Goal: Communication & Community: Answer question/provide support

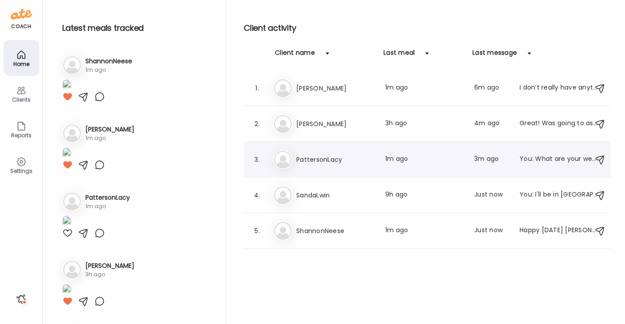
scroll to position [47, 0]
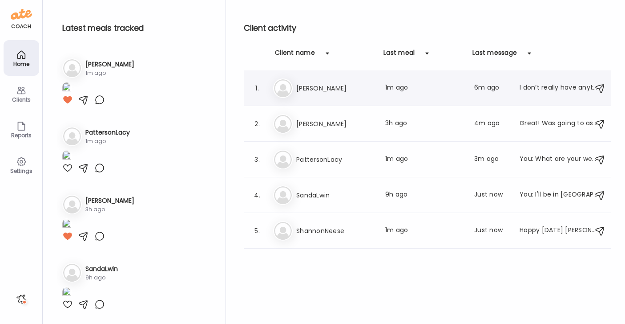
click at [520, 88] on div "I don’t really have anything exciting. May do dinner tonight [DATE] taking [PER…" at bounding box center [559, 88] width 78 height 11
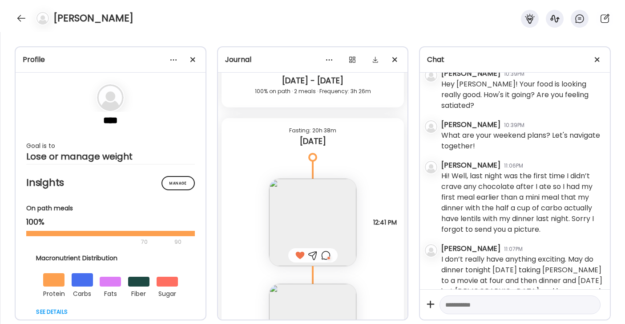
scroll to position [1682, 0]
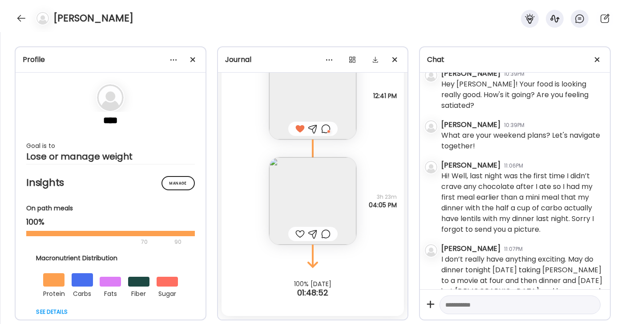
click at [300, 233] on div at bounding box center [300, 233] width 9 height 11
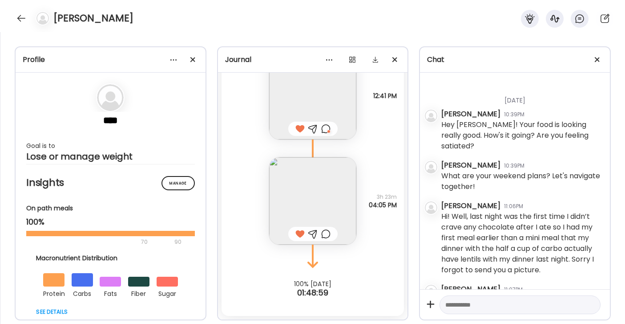
scroll to position [1223, 0]
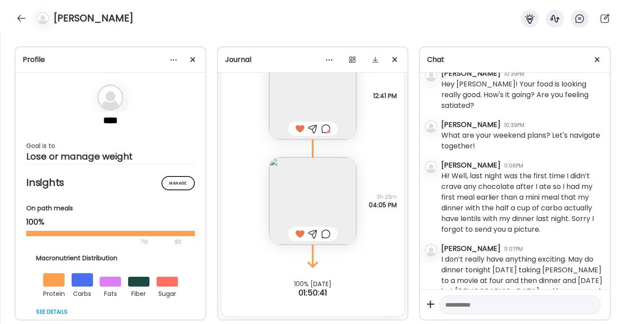
click at [483, 306] on textarea at bounding box center [513, 304] width 134 height 11
type textarea "*"
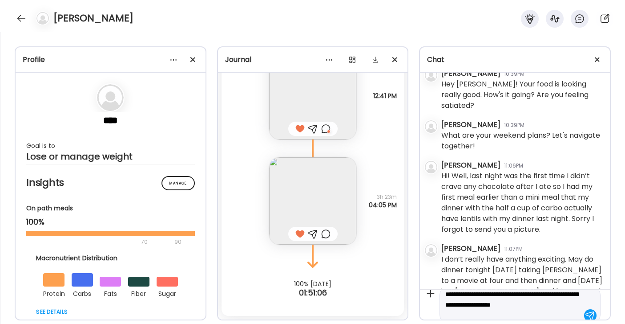
scroll to position [21, 0]
type textarea "**********"
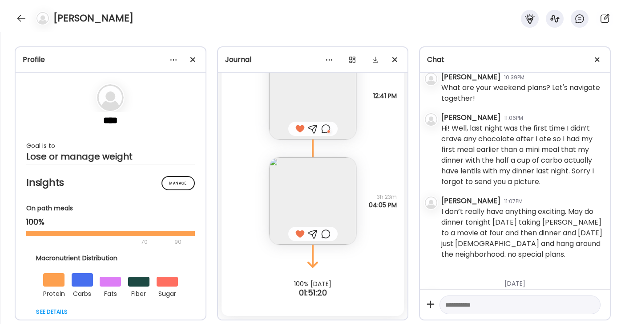
scroll to position [1298, 0]
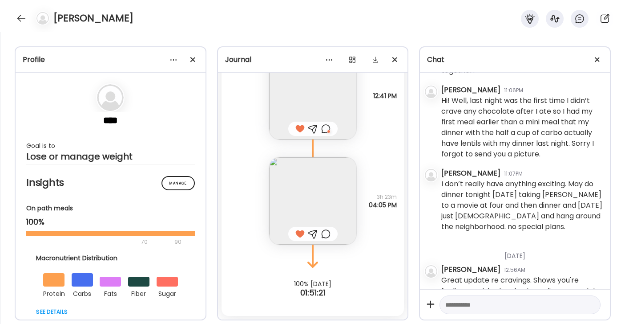
click at [478, 304] on textarea at bounding box center [513, 304] width 134 height 11
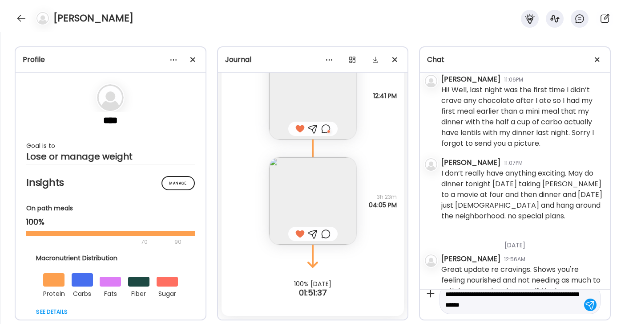
scroll to position [1328, 0]
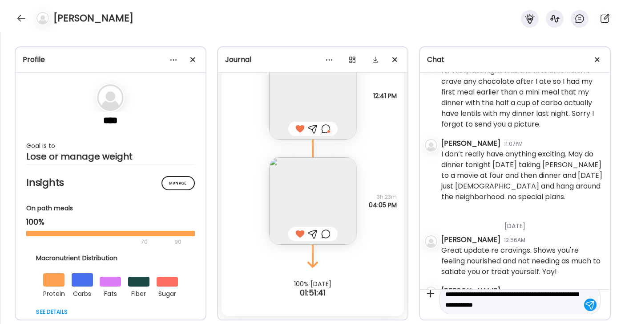
type textarea "**********"
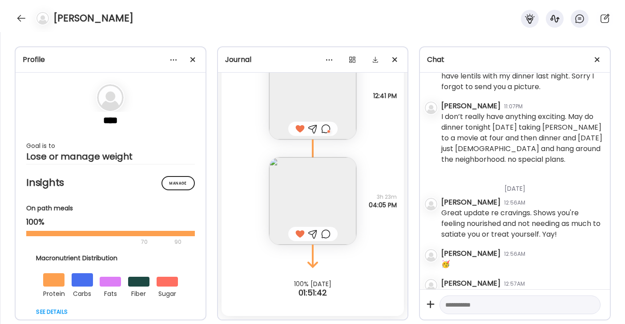
scroll to position [1369, 0]
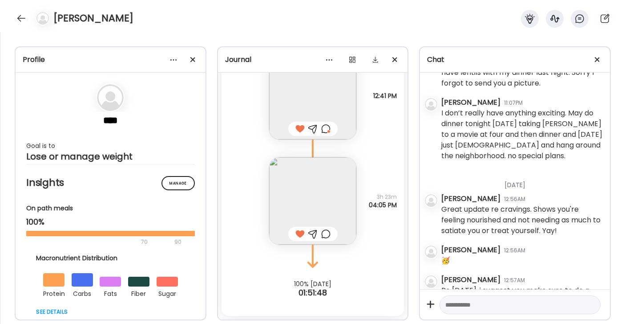
click at [531, 304] on textarea at bounding box center [513, 304] width 134 height 11
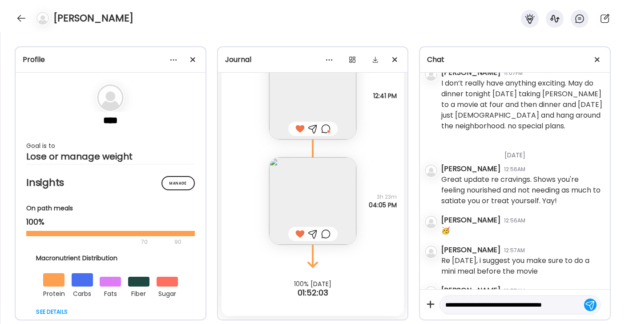
scroll to position [10, 0]
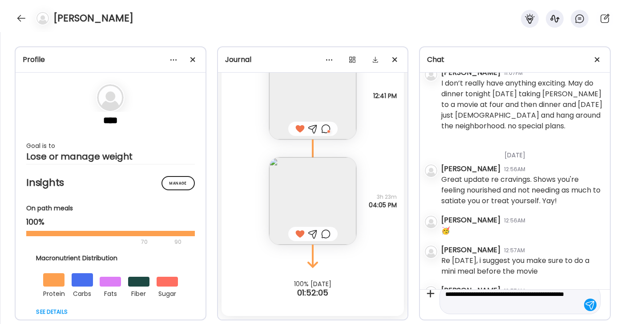
type textarea "**********"
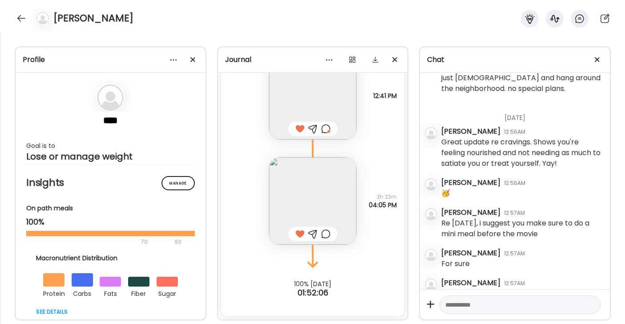
scroll to position [1440, 0]
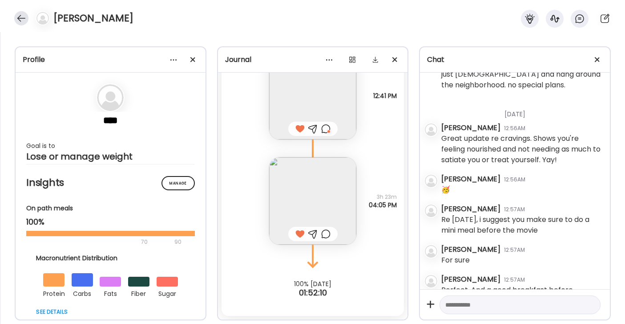
click at [24, 22] on div at bounding box center [21, 18] width 14 height 14
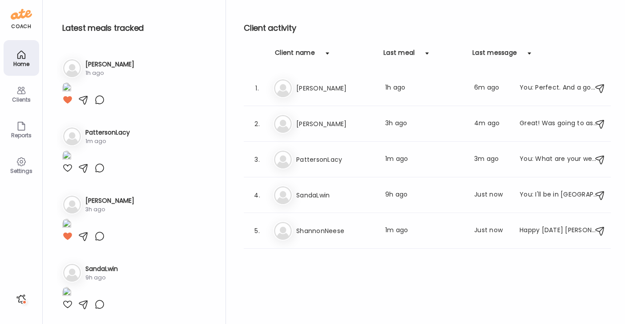
scroll to position [738, 0]
click at [322, 117] on div "Mi [PERSON_NAME] Last meal: 3h ago Last message: 4m ago Great! Was going to ask…" at bounding box center [428, 124] width 311 height 20
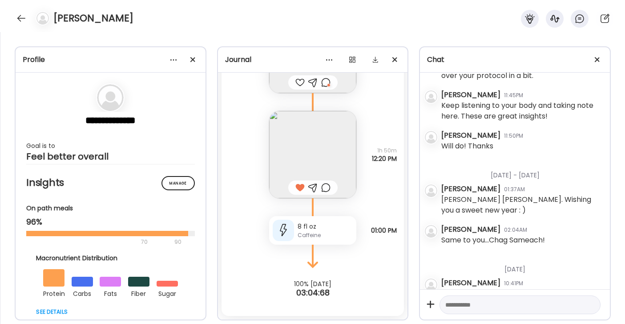
scroll to position [777, 0]
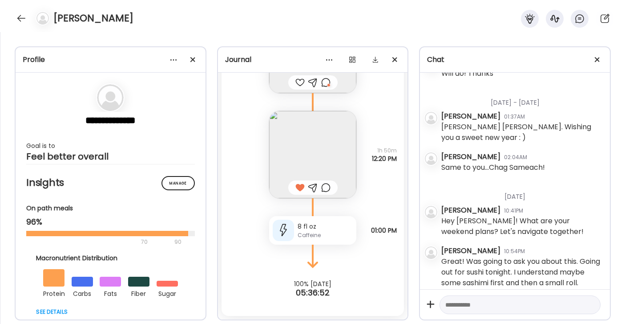
click at [503, 299] on textarea at bounding box center [513, 304] width 134 height 11
click at [482, 295] on textarea "**********" at bounding box center [513, 285] width 134 height 53
type textarea "**********"
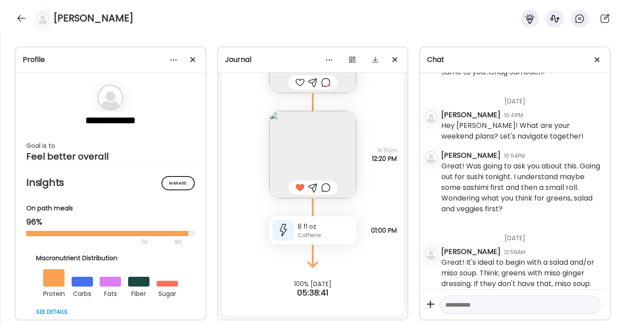
scroll to position [884, 0]
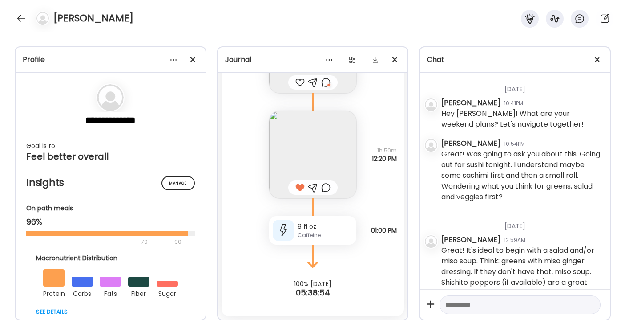
click at [458, 302] on textarea at bounding box center [513, 304] width 134 height 11
type textarea "**********"
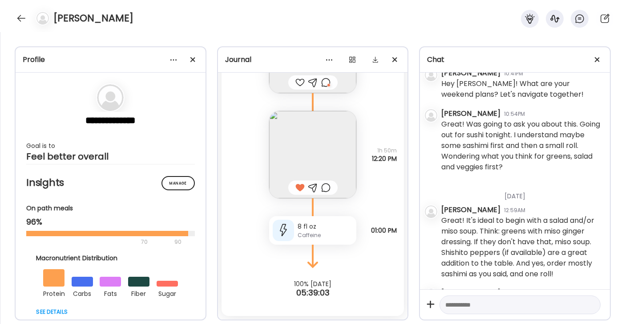
scroll to position [914, 0]
click at [16, 19] on div at bounding box center [21, 18] width 14 height 14
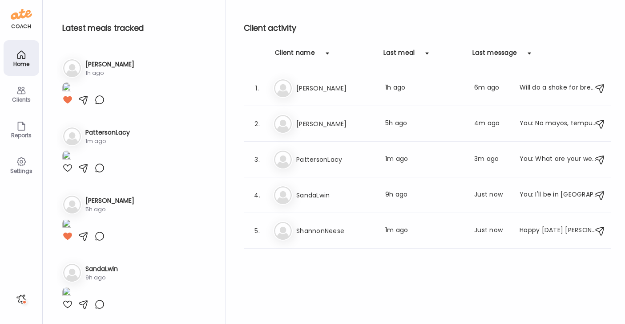
scroll to position [738, 0]
click at [351, 154] on h3 "PattersonLacy" at bounding box center [335, 159] width 78 height 11
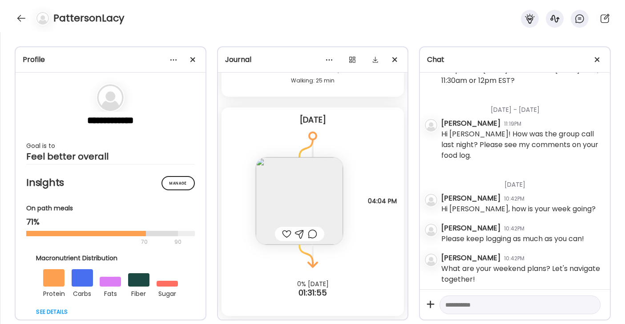
scroll to position [144, 0]
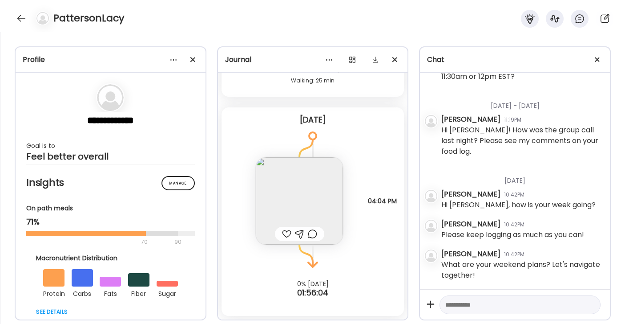
click at [327, 205] on img at bounding box center [299, 200] width 87 height 87
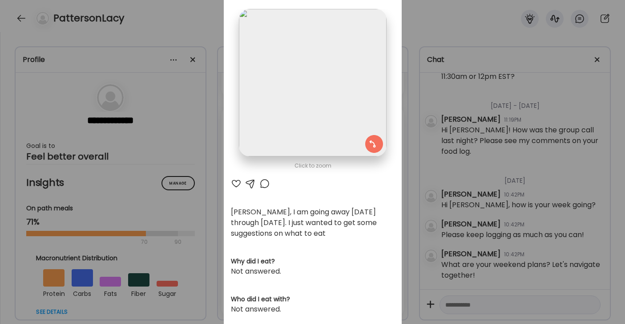
click at [237, 182] on div at bounding box center [236, 183] width 11 height 11
click at [267, 182] on div at bounding box center [264, 183] width 11 height 11
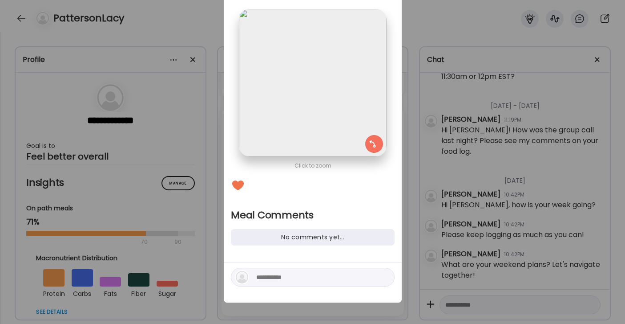
click at [460, 6] on div "Ate Coach Dashboard Wahoo! It’s official Take a moment to set up your Coach Pro…" at bounding box center [312, 162] width 625 height 324
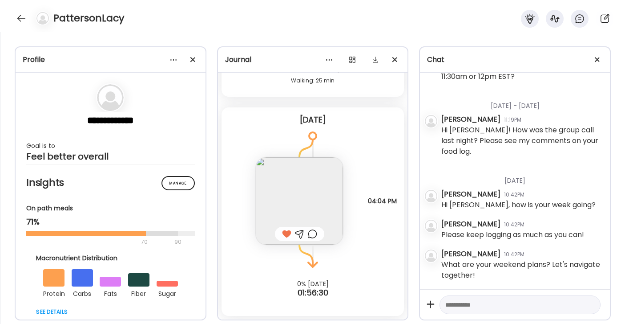
click at [301, 230] on div at bounding box center [299, 233] width 9 height 11
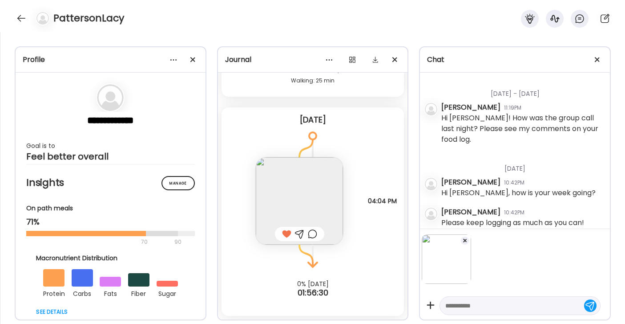
scroll to position [200, 0]
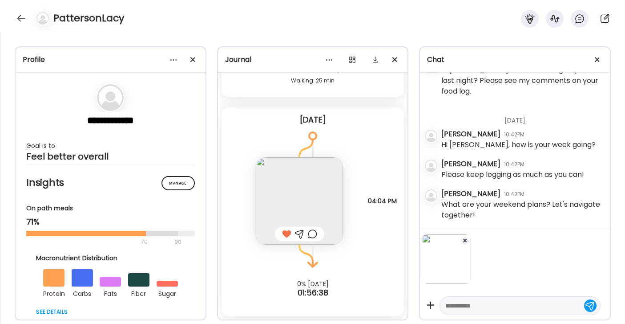
click at [487, 306] on textarea at bounding box center [513, 305] width 134 height 11
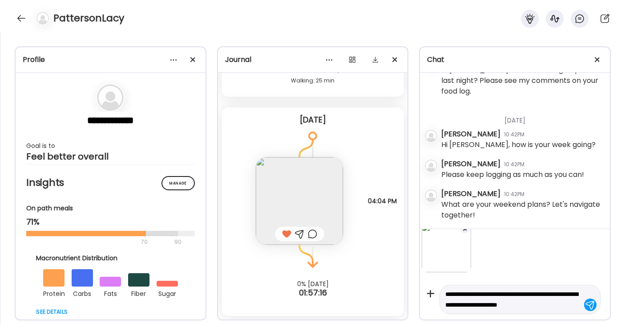
scroll to position [22, 0]
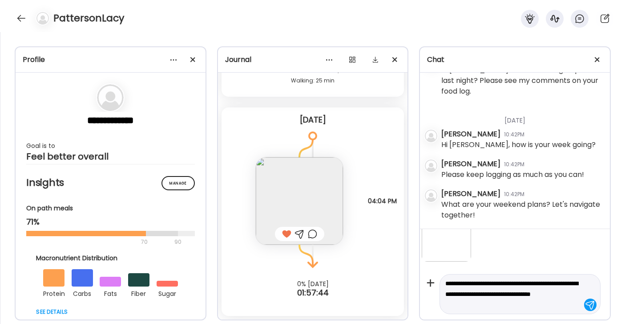
click at [536, 304] on textarea "**********" at bounding box center [513, 294] width 134 height 32
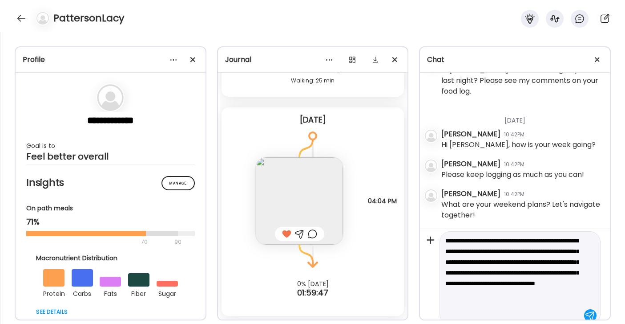
scroll to position [76, 0]
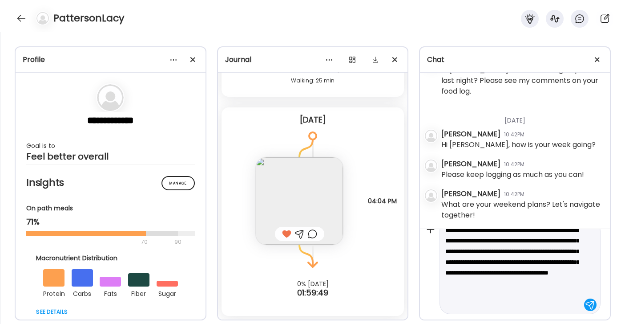
click at [514, 297] on textarea "**********" at bounding box center [513, 266] width 134 height 85
type textarea "**********"
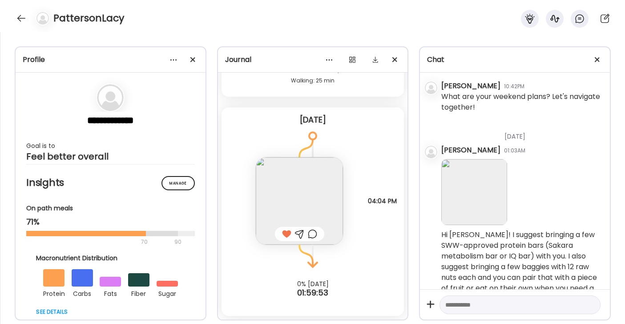
scroll to position [335, 0]
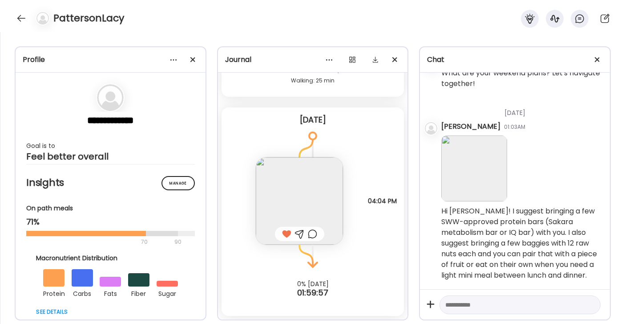
click at [504, 303] on textarea at bounding box center [513, 304] width 134 height 11
type textarea "**********"
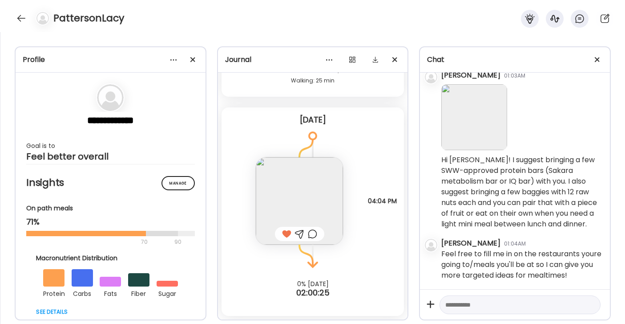
scroll to position [387, 0]
click at [20, 14] on div at bounding box center [21, 18] width 14 height 14
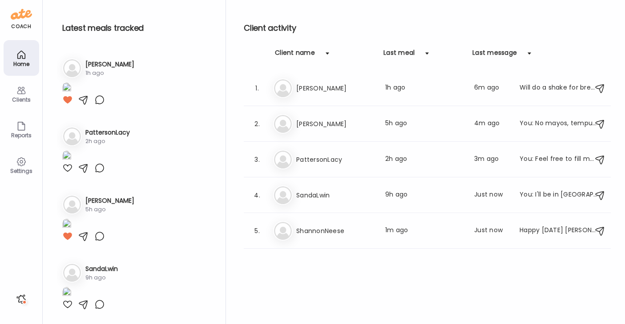
scroll to position [738, 0]
click at [342, 221] on div "Sh ShannonNeese Last meal: 1m ago Last message: Just now Happy [DATE] [PERSON_N…" at bounding box center [428, 231] width 311 height 20
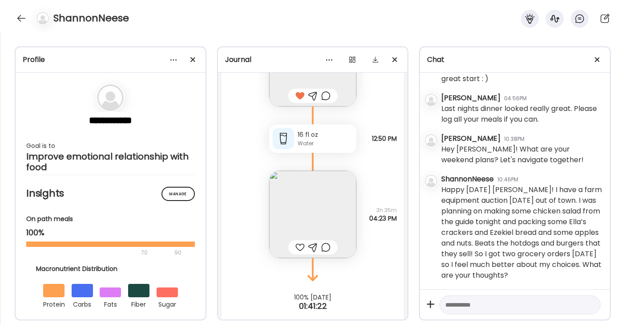
scroll to position [2618, 0]
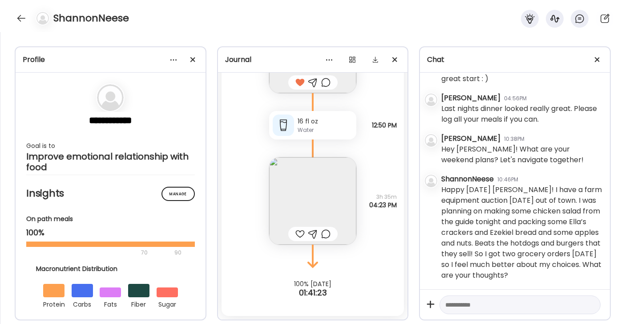
click at [325, 195] on img at bounding box center [312, 200] width 87 height 87
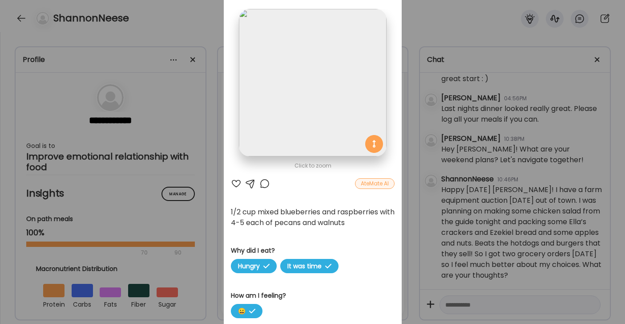
click at [239, 181] on div at bounding box center [236, 183] width 11 height 11
click at [261, 183] on div at bounding box center [264, 183] width 11 height 11
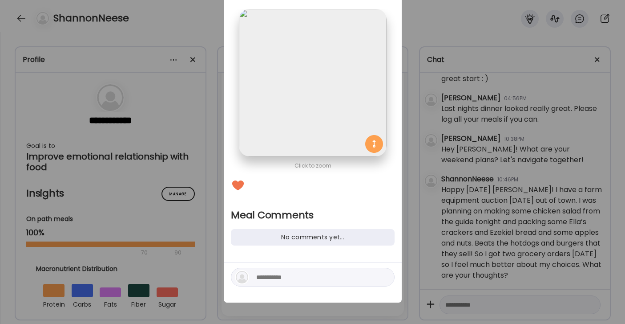
click at [301, 276] on textarea at bounding box center [316, 277] width 120 height 11
type textarea "**********"
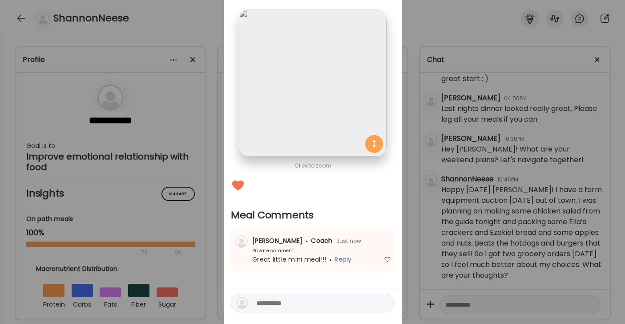
click at [485, 41] on div "Ate Coach Dashboard Wahoo! It’s official Take a moment to set up your Coach Pro…" at bounding box center [312, 162] width 625 height 324
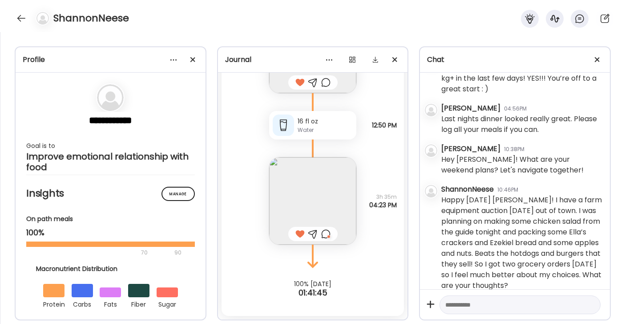
scroll to position [617, 0]
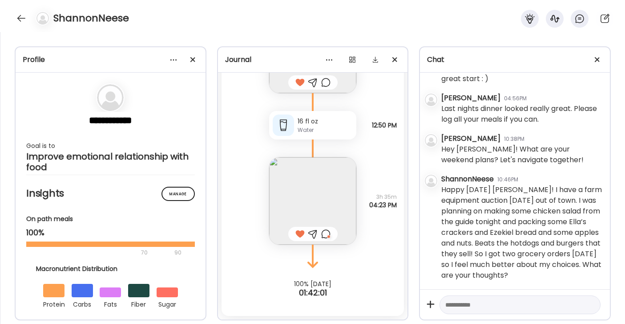
click at [489, 305] on textarea at bounding box center [513, 304] width 134 height 11
click at [534, 306] on textarea "**********" at bounding box center [513, 304] width 134 height 11
type textarea "**********"
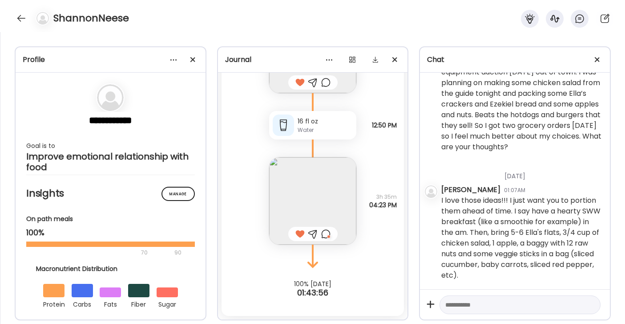
scroll to position [745, 0]
click at [20, 22] on div at bounding box center [21, 18] width 14 height 14
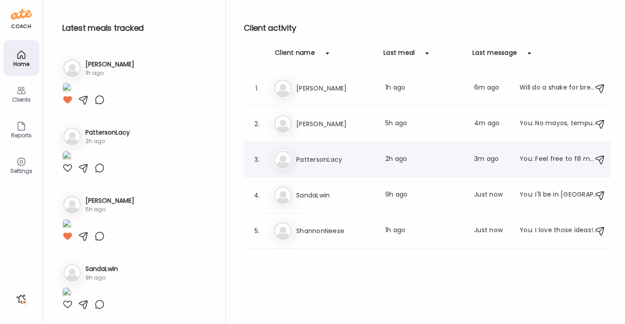
scroll to position [738, 0]
click at [327, 191] on h3 "SandaLwin" at bounding box center [335, 195] width 78 height 11
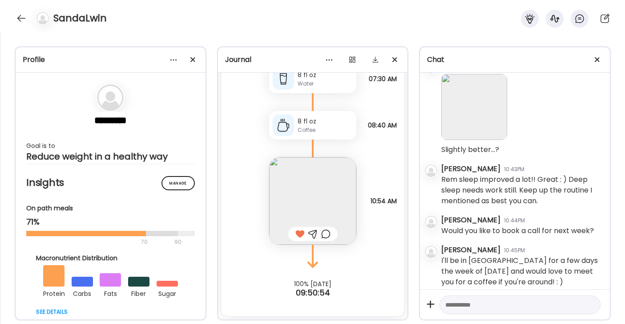
scroll to position [20609, 0]
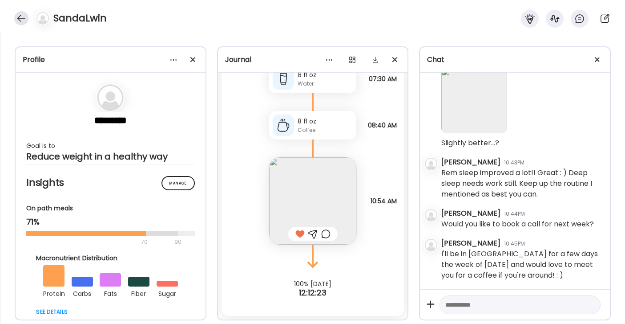
click at [25, 20] on div at bounding box center [21, 18] width 14 height 14
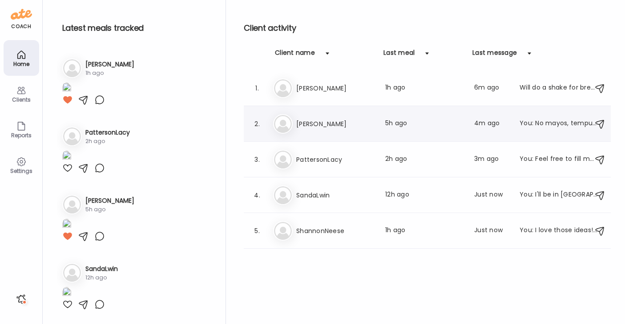
scroll to position [738, 0]
